Goal: Register for event/course

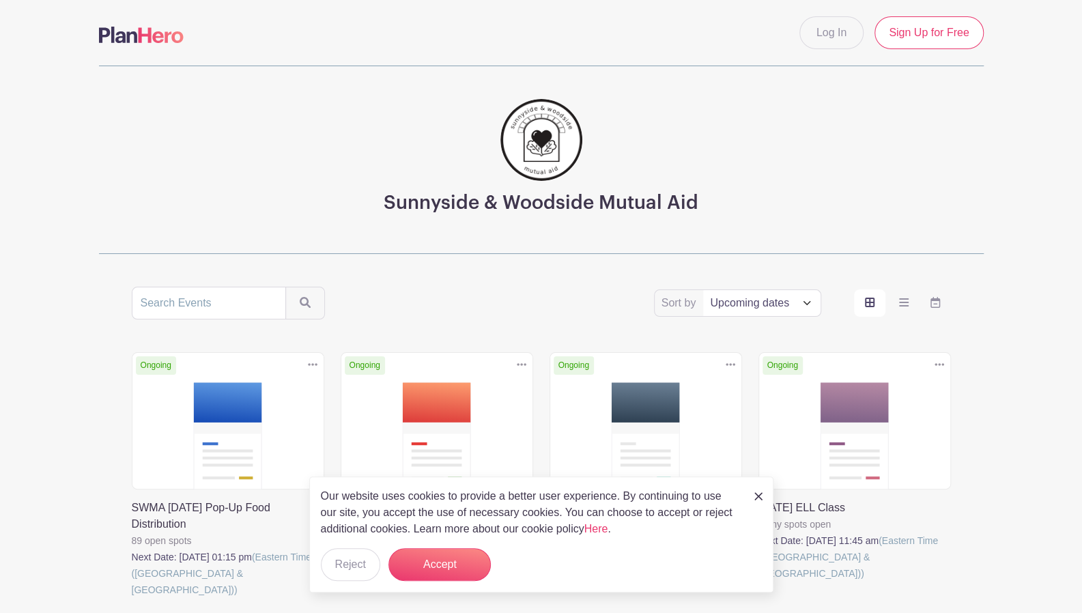
click at [550, 582] on link at bounding box center [550, 582] width 0 height 0
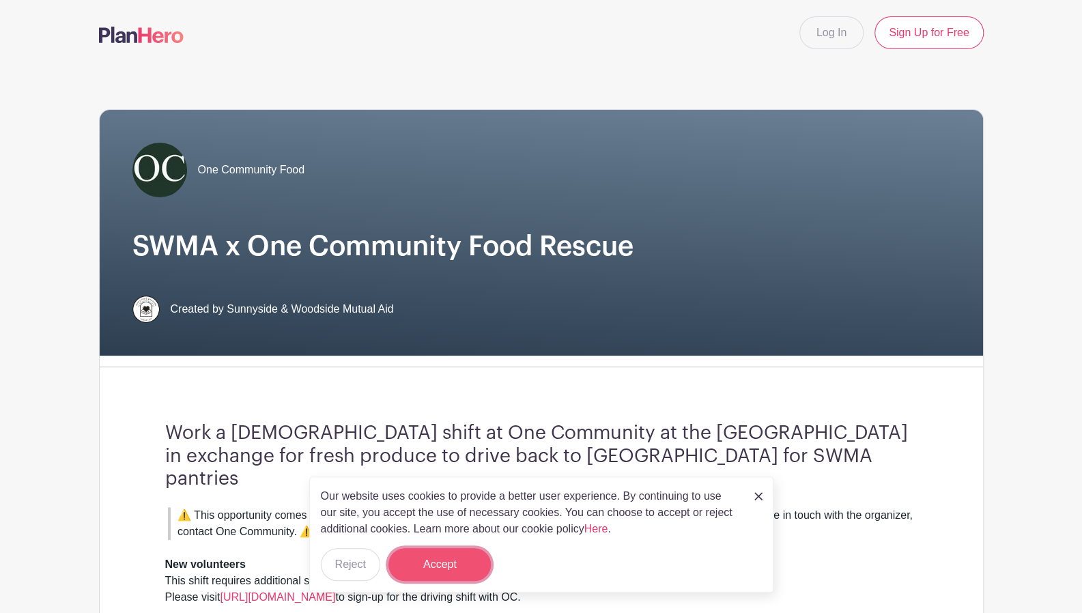
click at [444, 568] on button "Accept" at bounding box center [439, 564] width 102 height 33
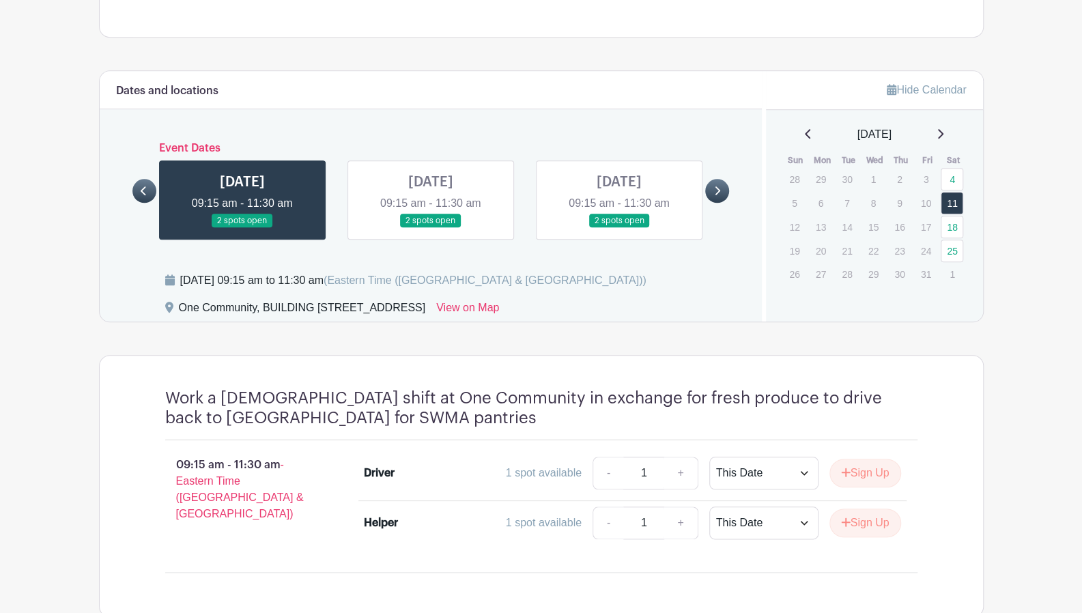
scroll to position [695, 0]
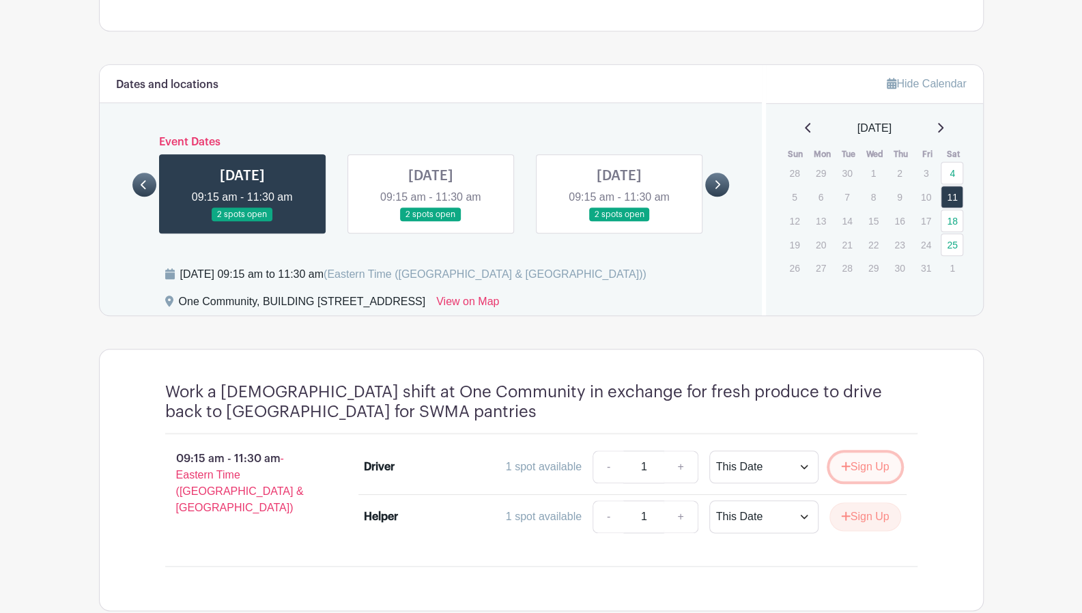
click at [864, 453] on button "Sign Up" at bounding box center [866, 467] width 72 height 29
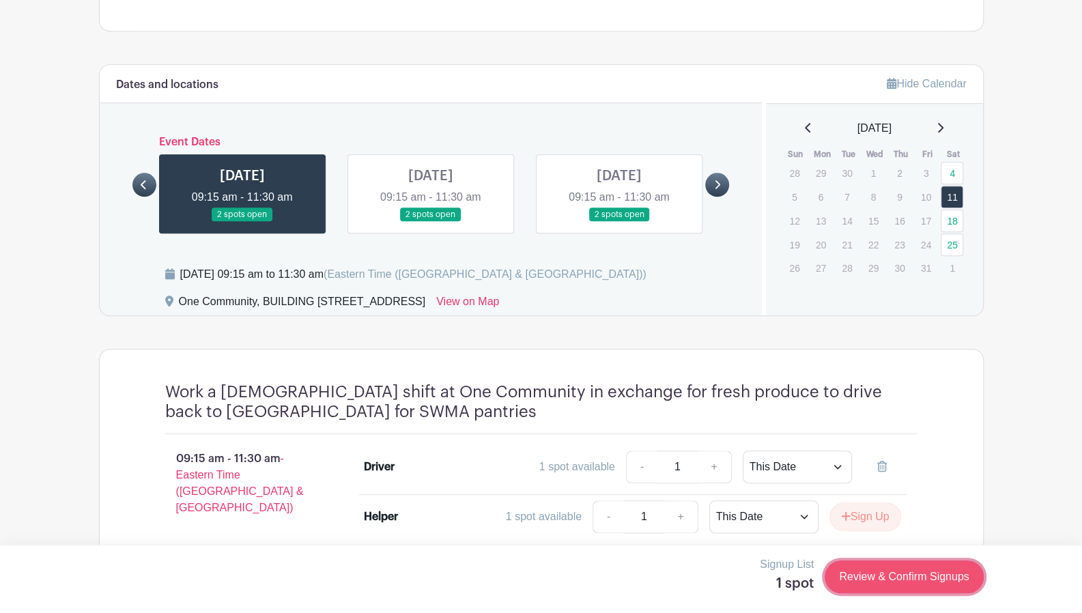
click at [916, 576] on link "Review & Confirm Signups" at bounding box center [904, 577] width 158 height 33
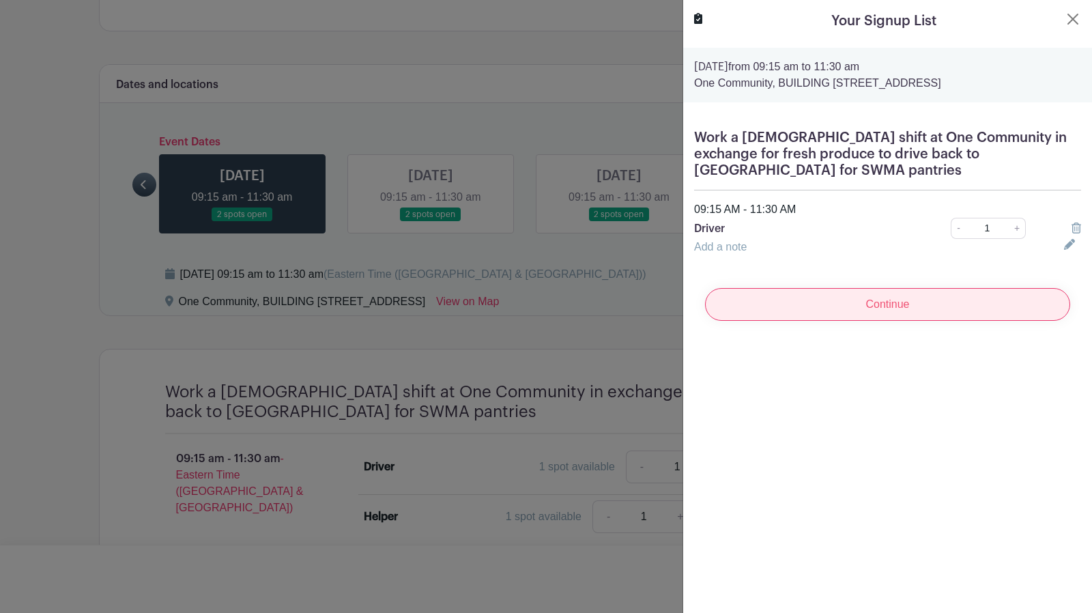
click at [905, 288] on input "Continue" at bounding box center [887, 304] width 365 height 33
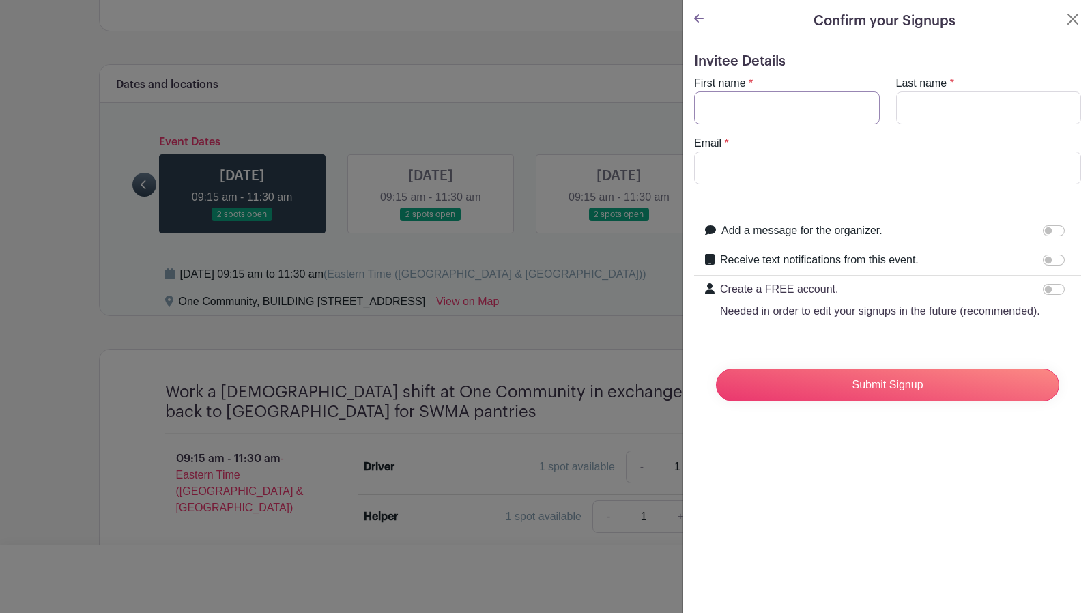
click at [746, 108] on input "First name" at bounding box center [787, 107] width 186 height 33
type input "Mark"
type input "[PERSON_NAME]"
type input "[EMAIL_ADDRESS][DOMAIN_NAME]"
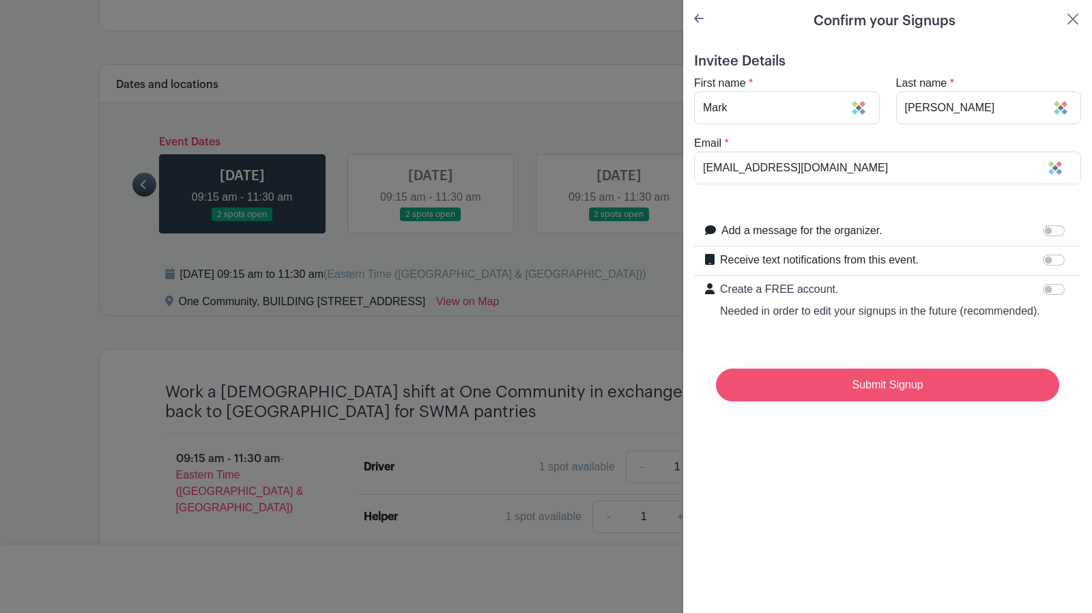
click at [894, 401] on input "Submit Signup" at bounding box center [887, 385] width 343 height 33
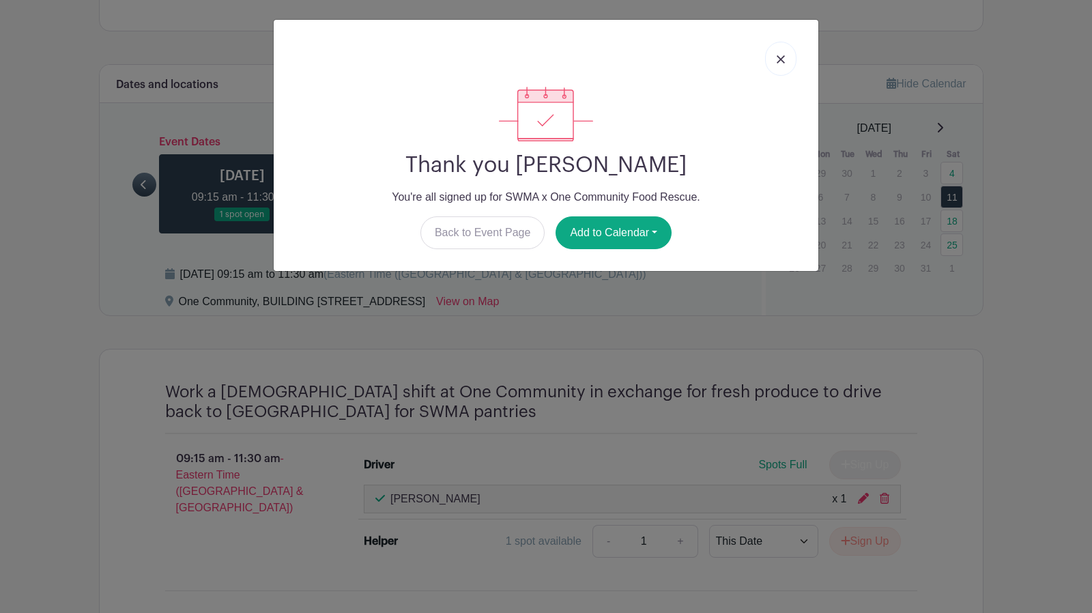
click at [785, 53] on link at bounding box center [780, 59] width 31 height 34
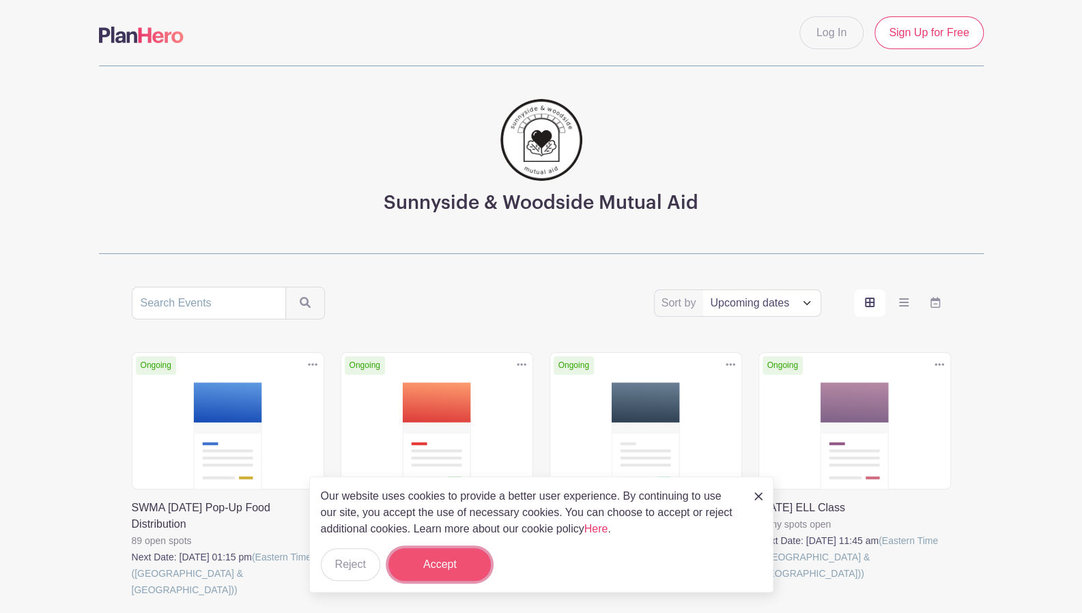
click at [439, 575] on button "Accept" at bounding box center [439, 564] width 102 height 33
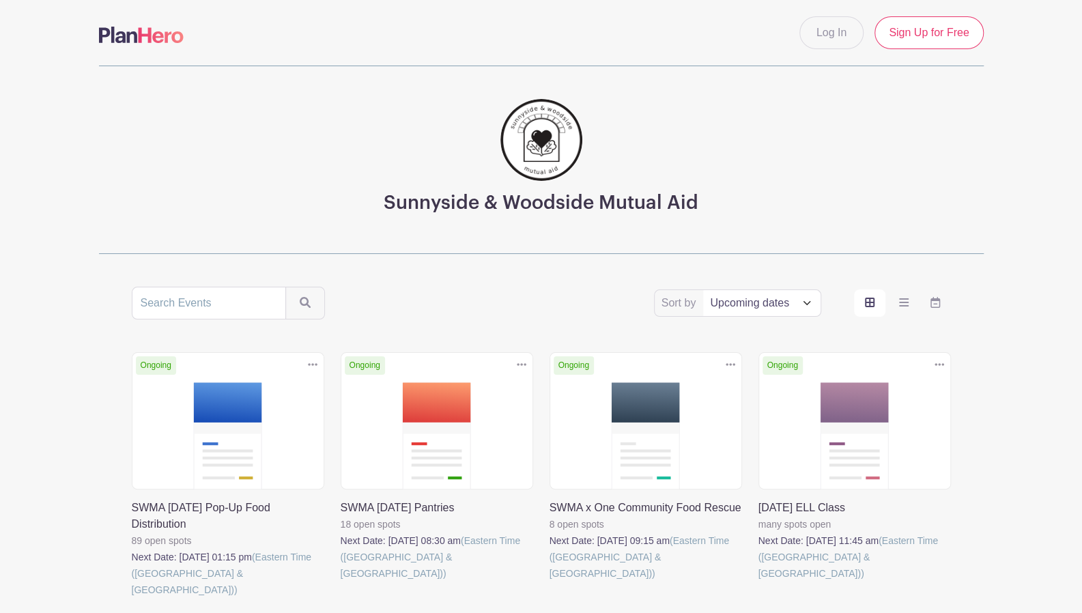
click at [341, 582] on link at bounding box center [341, 582] width 0 height 0
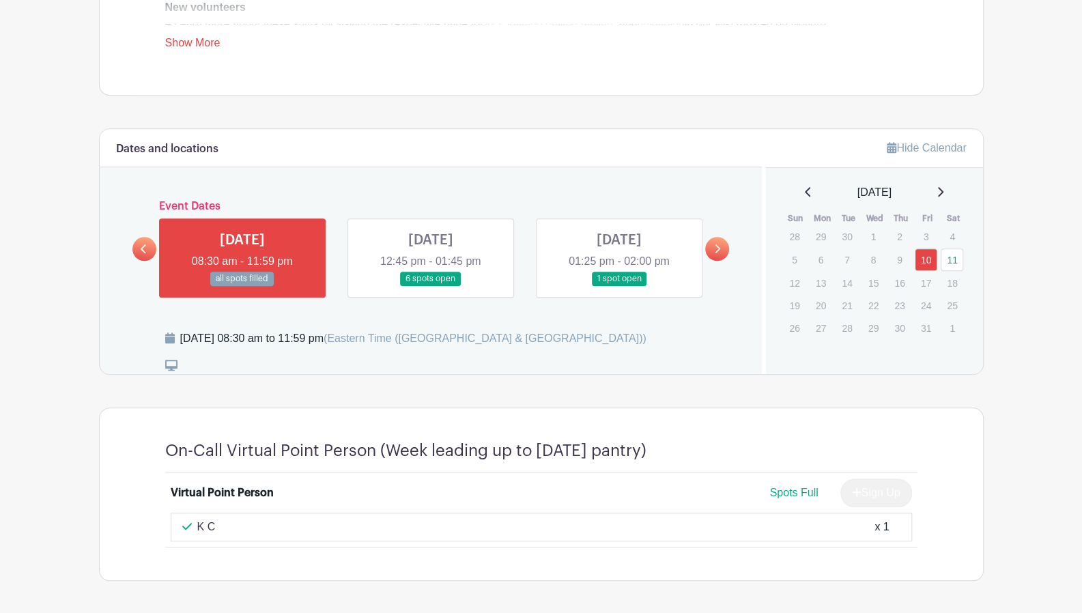
scroll to position [600, 0]
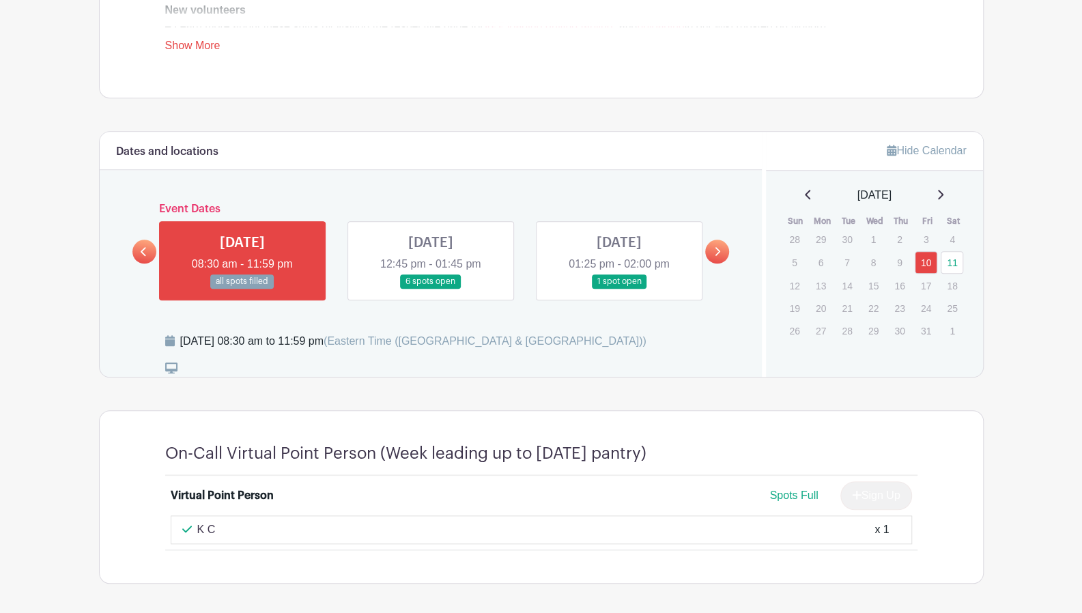
click at [619, 289] on link at bounding box center [619, 289] width 0 height 0
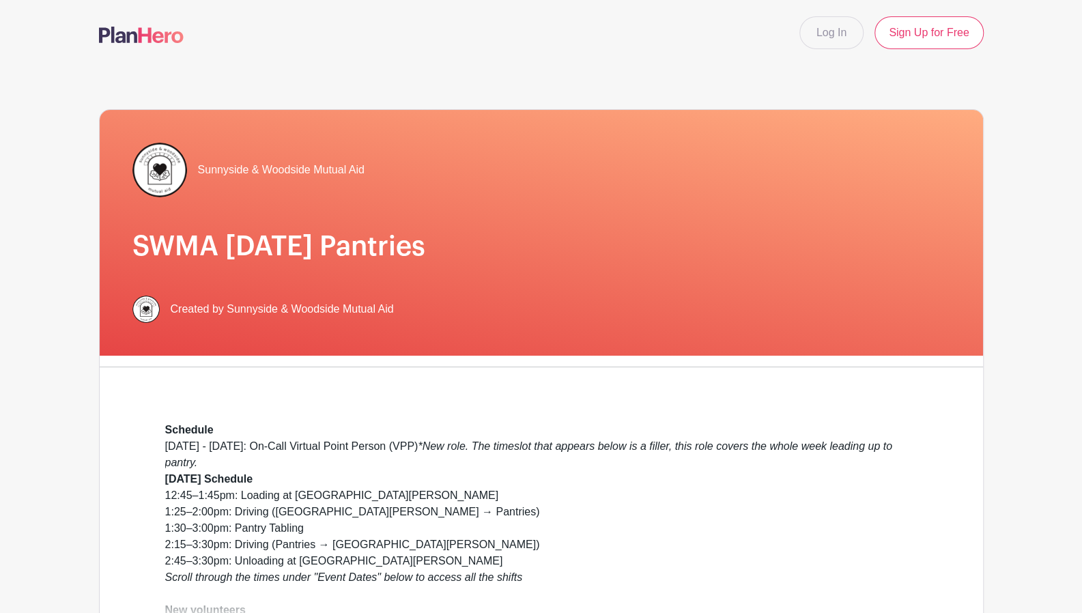
click at [676, 53] on nav "Log In Sign Up for Free" at bounding box center [541, 33] width 1082 height 66
